Goal: Transaction & Acquisition: Purchase product/service

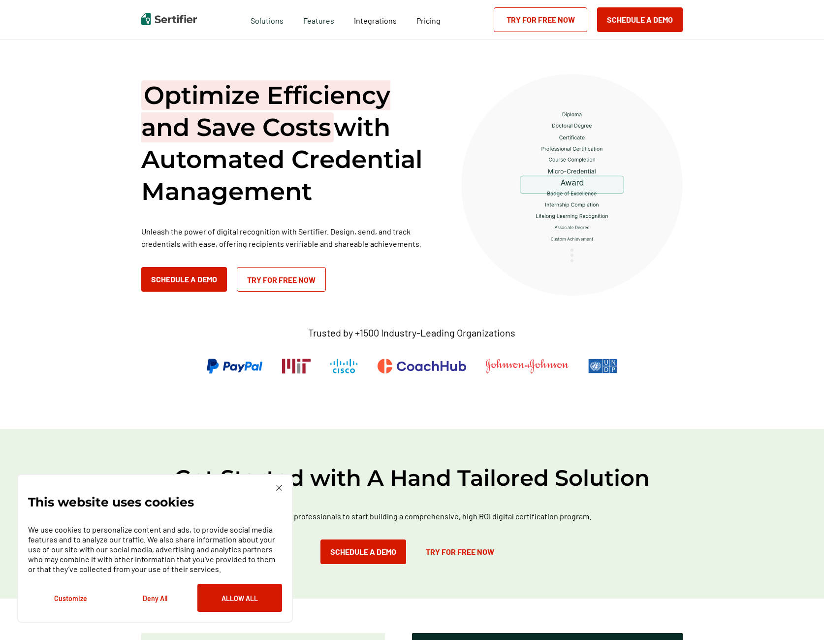
scroll to position [251, 0]
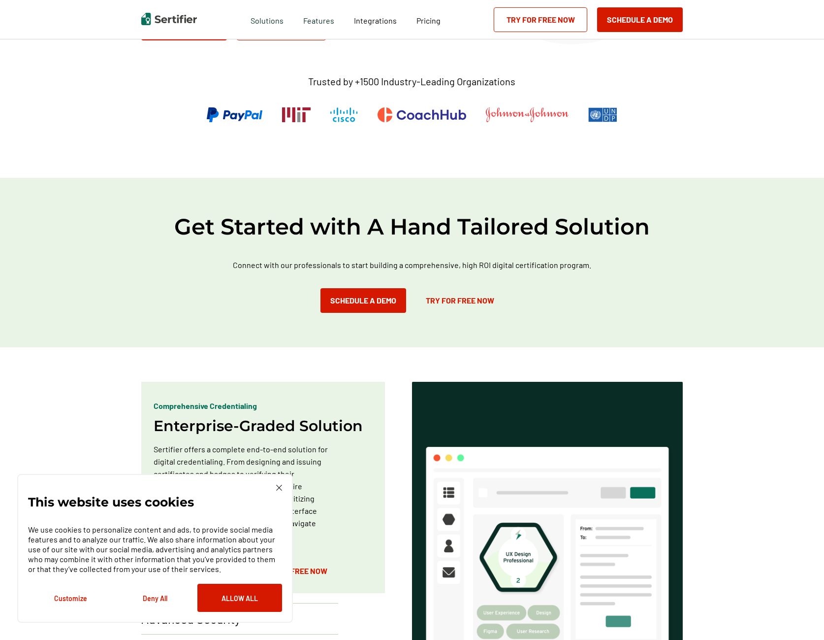
click at [282, 486] on img at bounding box center [279, 488] width 6 height 6
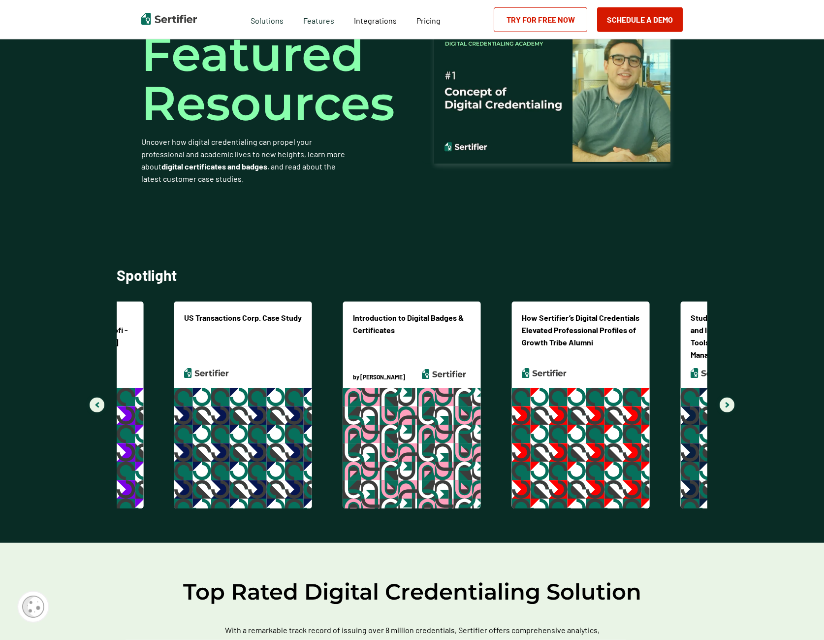
scroll to position [2344, 0]
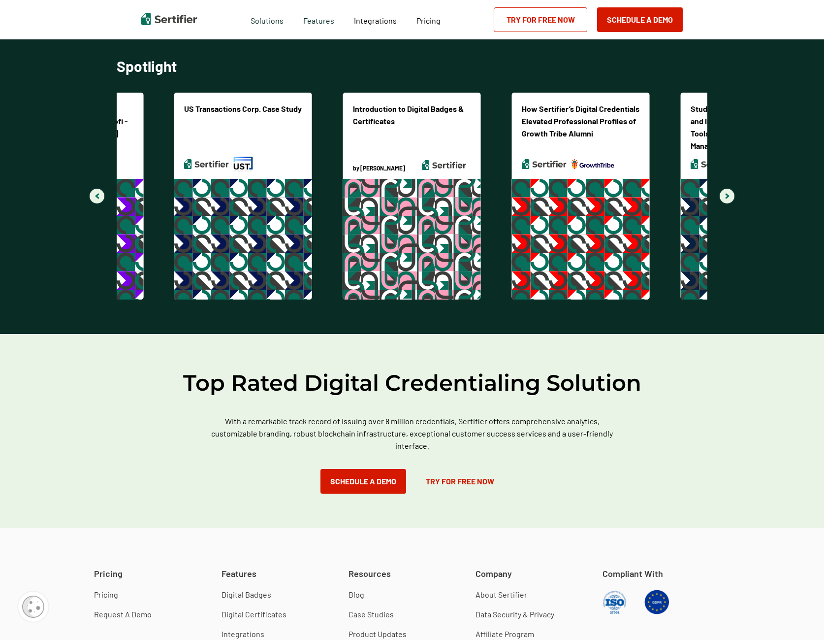
click at [730, 195] on button "Navigate to next slide" at bounding box center [727, 196] width 15 height 15
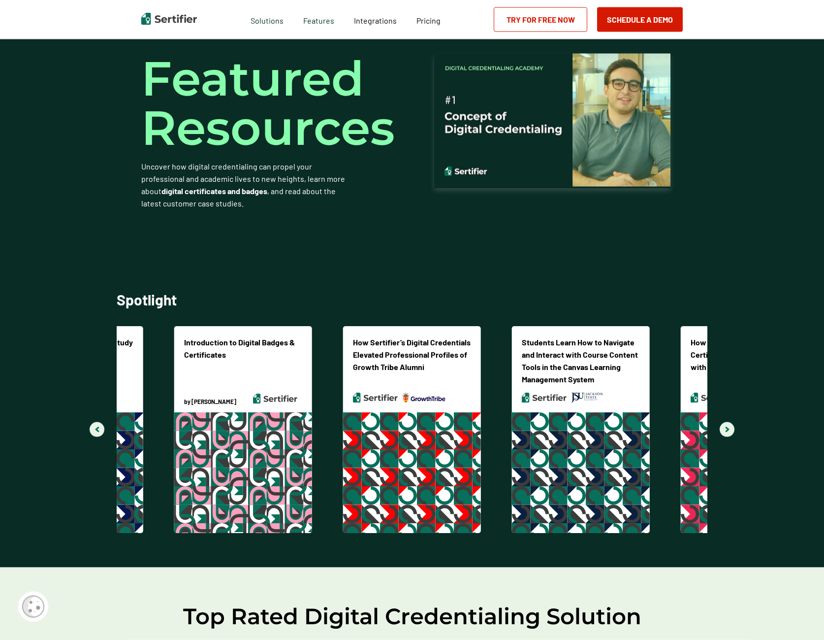
scroll to position [2086, 0]
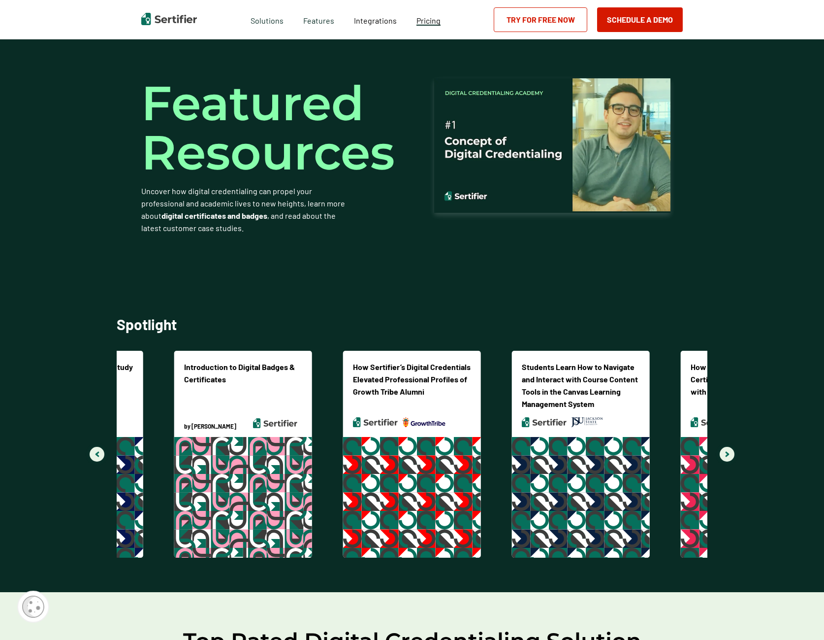
click at [425, 20] on span "Pricing" at bounding box center [429, 20] width 24 height 9
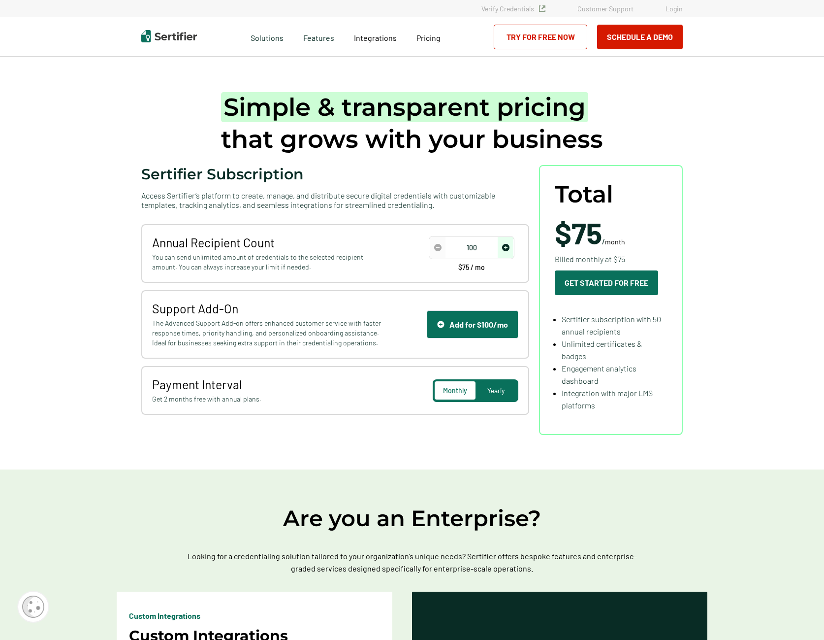
click at [504, 251] on img "increase number" at bounding box center [505, 247] width 7 height 7
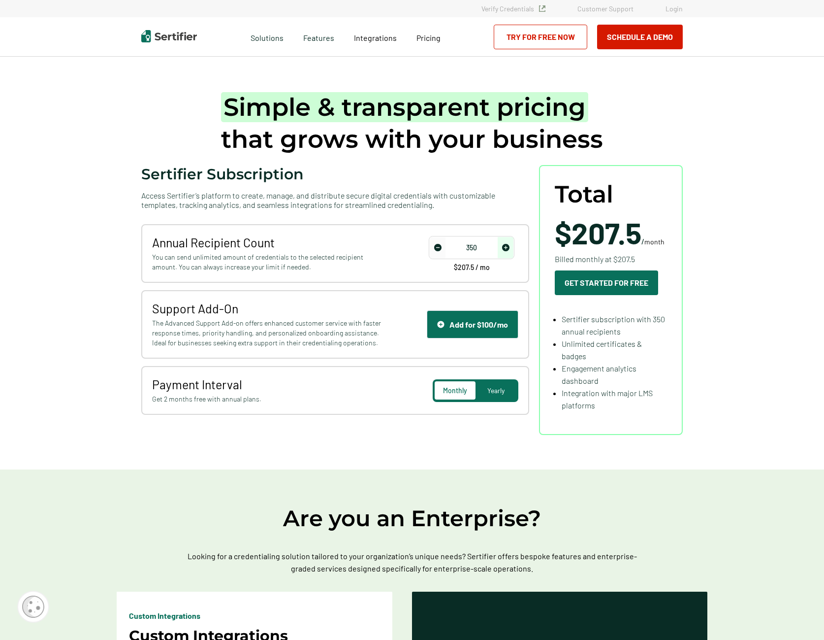
click at [504, 251] on img "increase number" at bounding box center [505, 247] width 7 height 7
click at [468, 253] on input "2100" at bounding box center [472, 247] width 84 height 15
click at [466, 284] on div "Annual Recipient Count You can send unlimited amount of credentials to the sele…" at bounding box center [335, 319] width 388 height 191
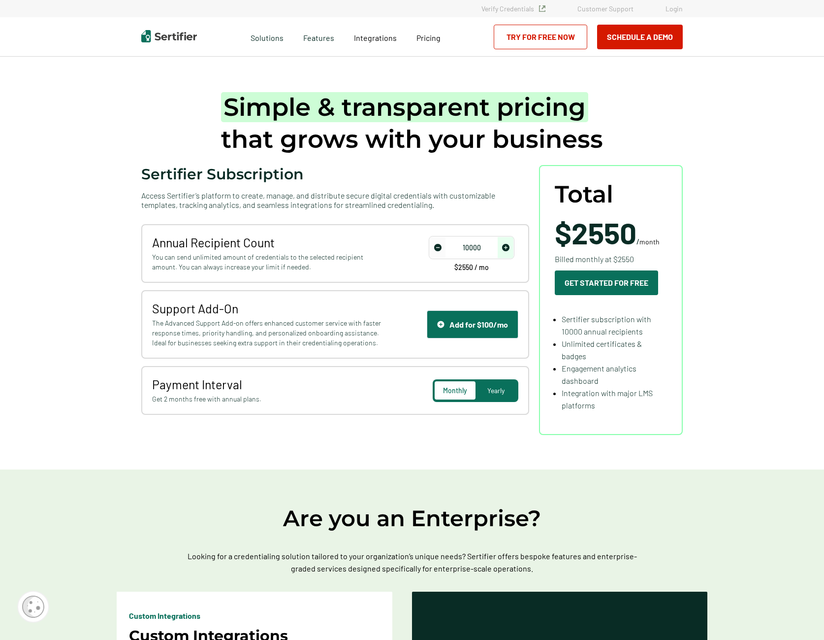
click at [494, 399] on div "Yearly" at bounding box center [496, 390] width 41 height 18
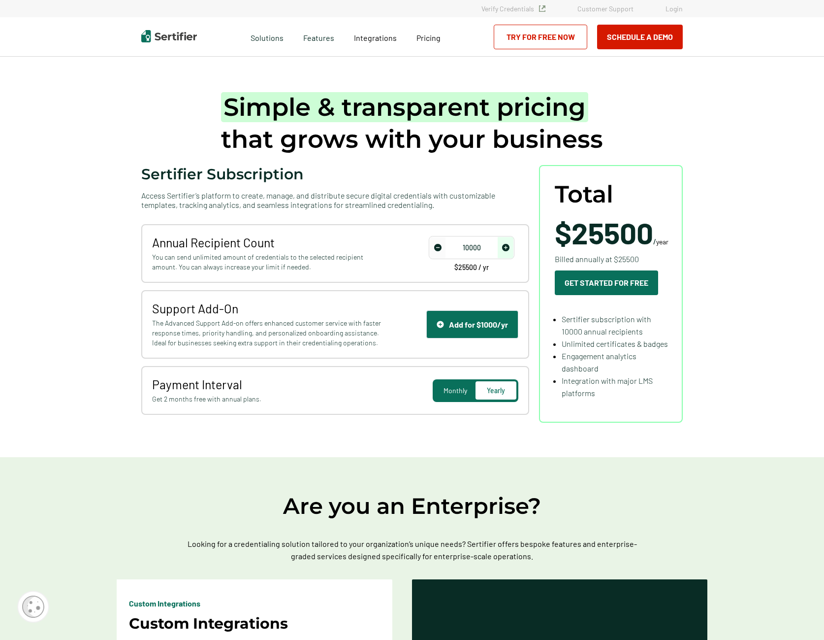
click at [480, 253] on input "10000" at bounding box center [472, 247] width 84 height 15
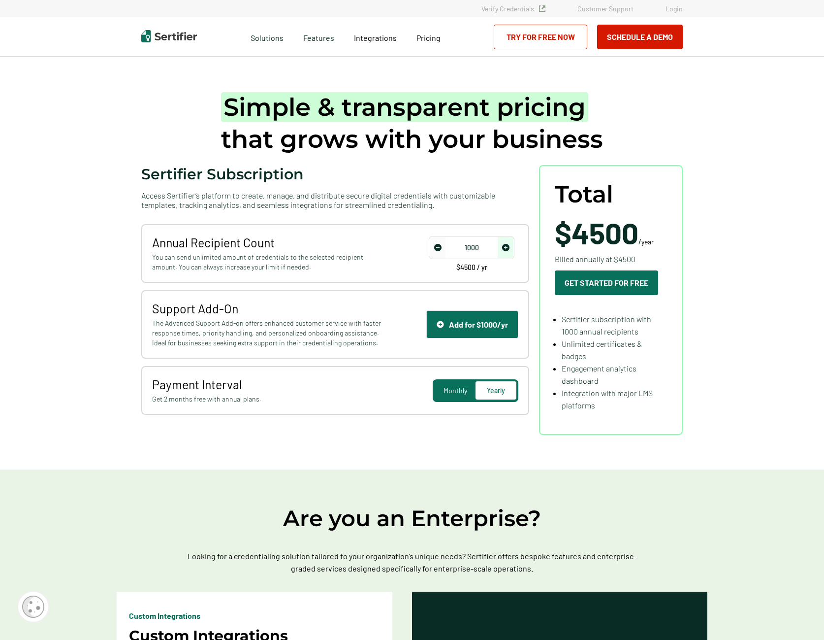
type input "1000"
click at [299, 379] on span "Payment Interval" at bounding box center [268, 384] width 232 height 15
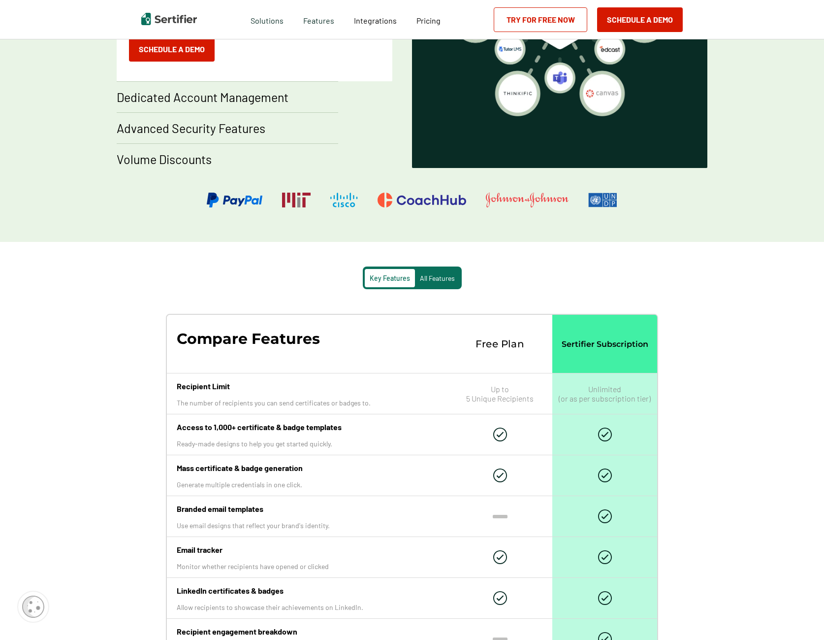
scroll to position [753, 0]
